Goal: Navigation & Orientation: Understand site structure

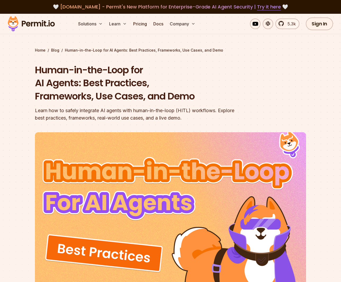
click at [36, 25] on img at bounding box center [31, 24] width 52 height 18
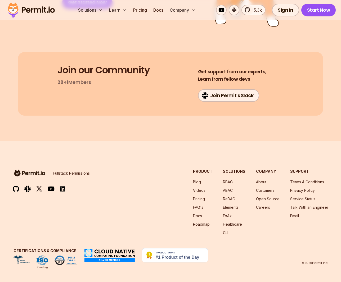
scroll to position [2766, 0]
click at [263, 180] on link "About" at bounding box center [261, 182] width 10 height 4
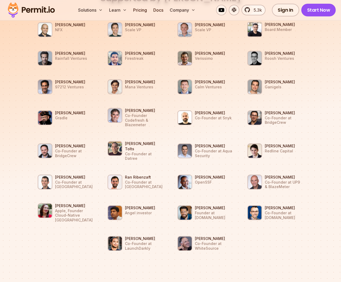
scroll to position [502, 0]
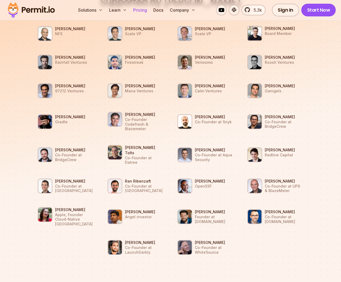
click at [144, 9] on link "Pricing" at bounding box center [140, 10] width 18 height 11
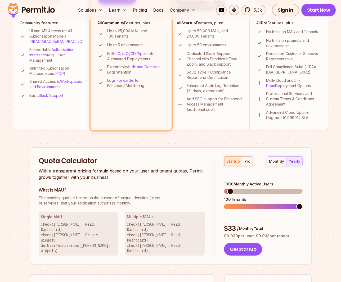
scroll to position [217, 0]
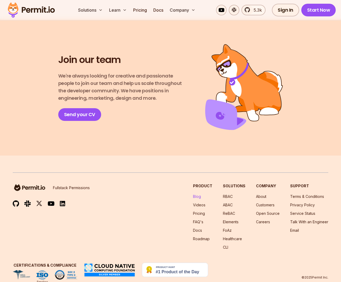
scroll to position [902, 0]
click at [205, 237] on link "Roadmap" at bounding box center [201, 239] width 17 height 4
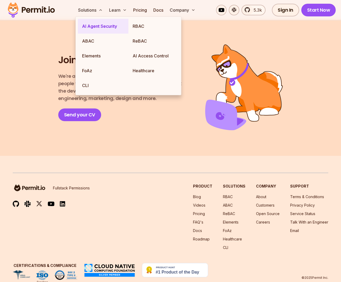
click at [95, 28] on link "AI Agent Security" at bounding box center [103, 26] width 51 height 15
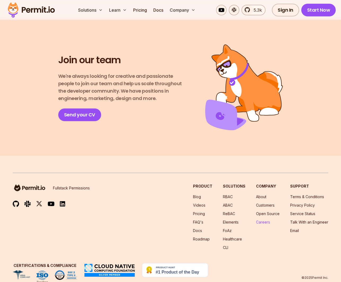
click at [266, 220] on link "Careers" at bounding box center [263, 222] width 14 height 4
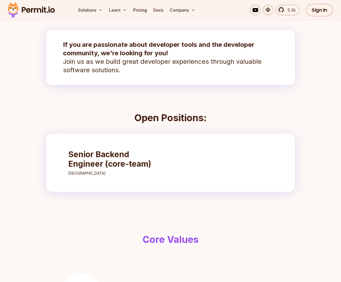
scroll to position [135, 0]
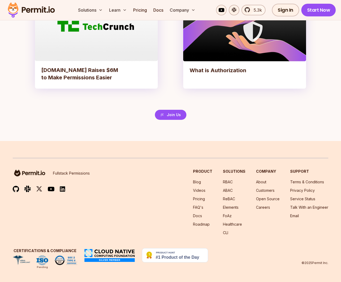
scroll to position [1195, 0]
